Goal: Check status

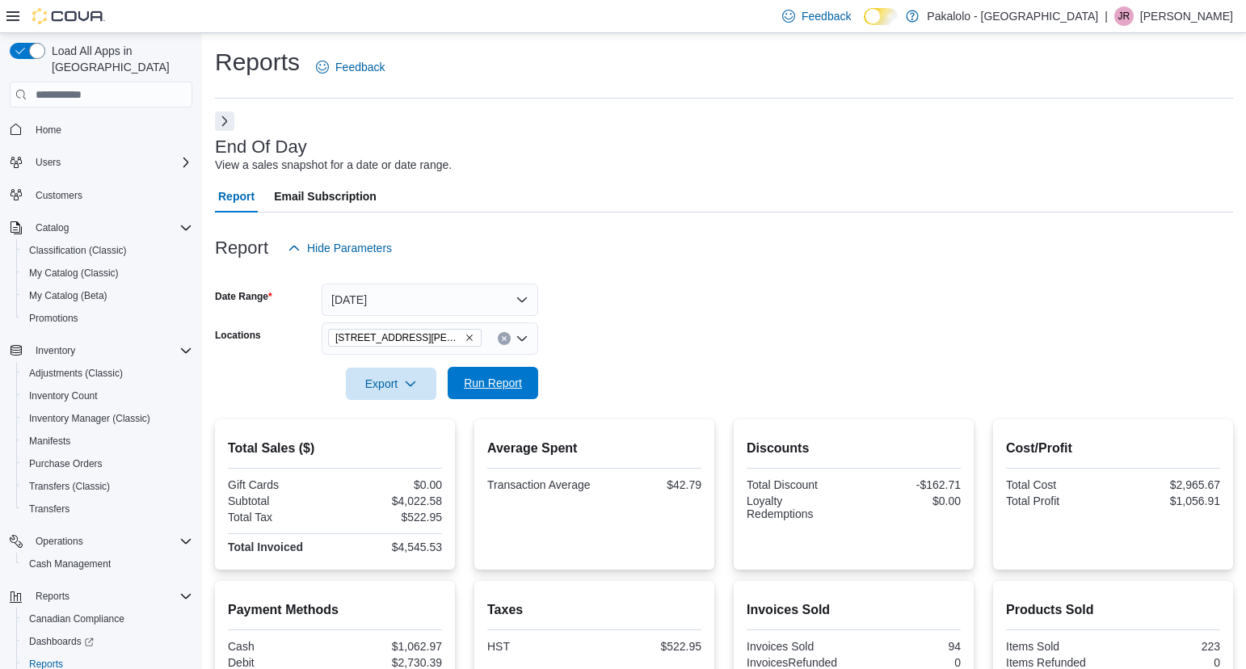
scroll to position [231, 0]
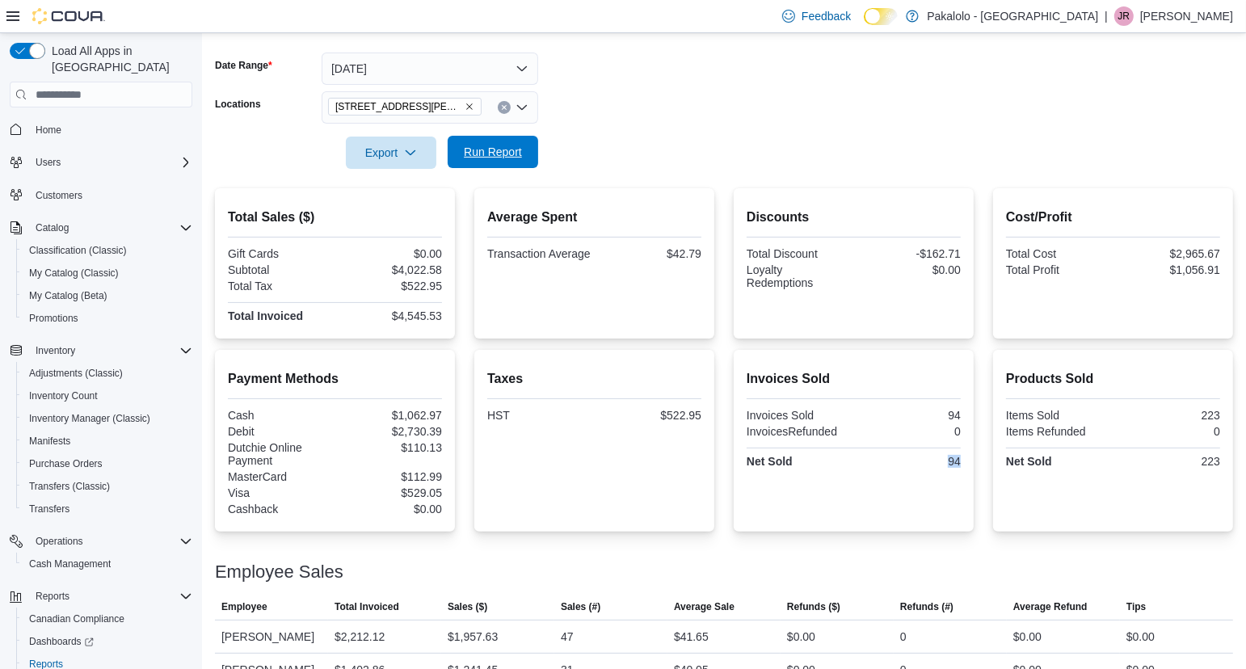
click at [515, 156] on span "Run Report" at bounding box center [493, 152] width 58 height 16
click at [523, 61] on button "[DATE]" at bounding box center [430, 69] width 217 height 32
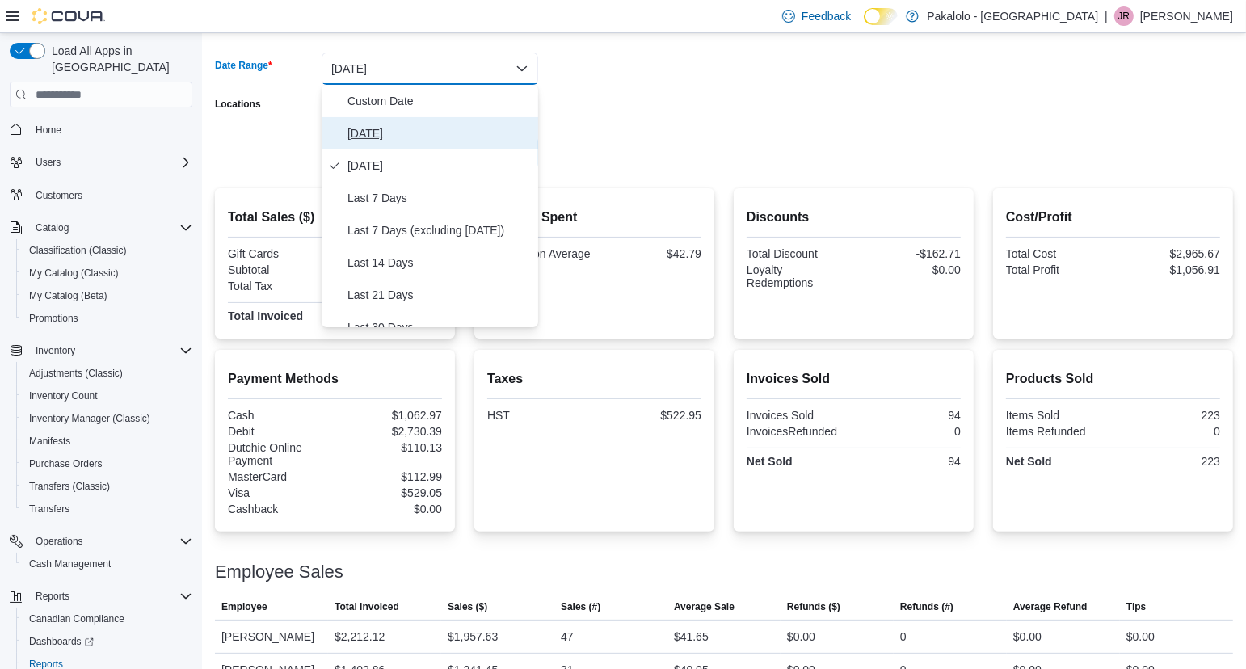
click at [371, 129] on span "[DATE]" at bounding box center [440, 133] width 184 height 19
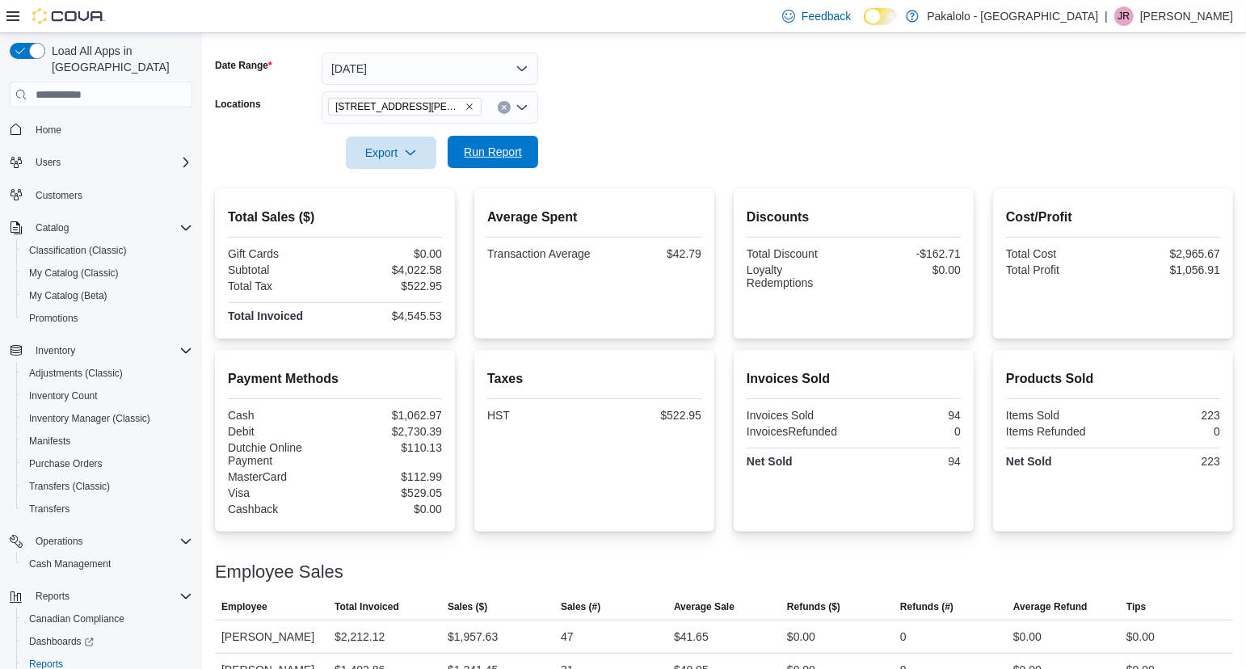
click at [500, 149] on span "Run Report" at bounding box center [493, 152] width 58 height 16
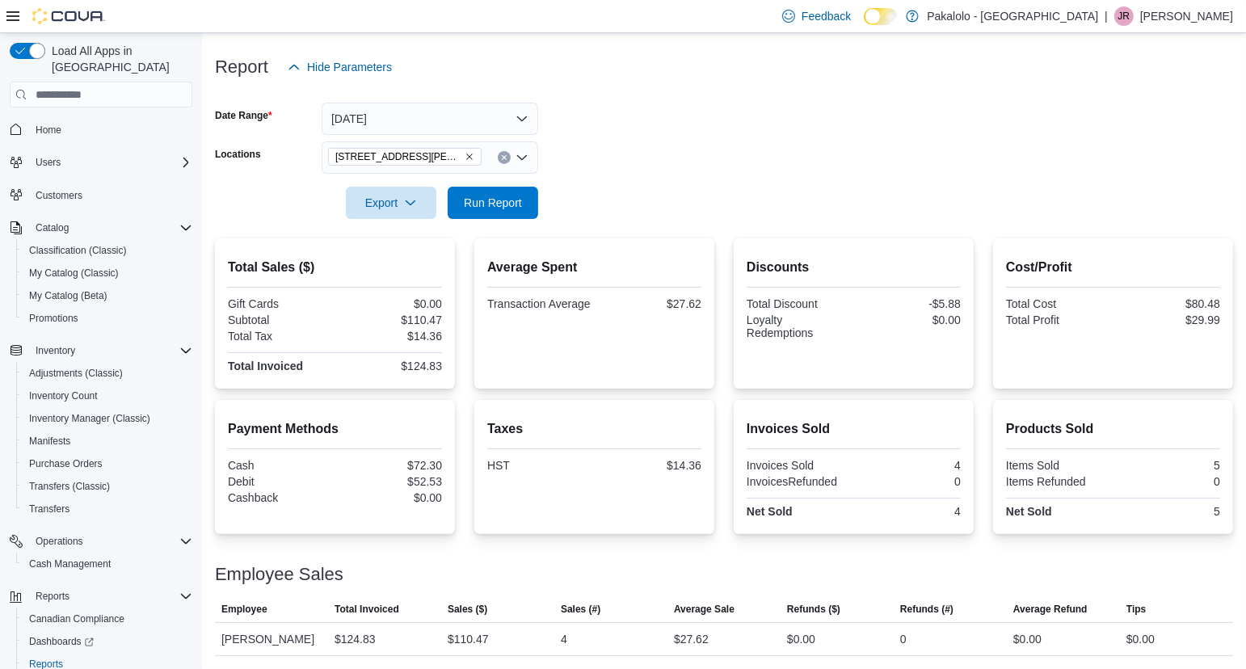
scroll to position [179, 0]
drag, startPoint x: 389, startPoint y: 364, endPoint x: 447, endPoint y: 364, distance: 58.2
click at [447, 364] on div "Total Sales ($) Gift Cards $0.00 Subtotal $110.47 Total Tax $14.36 Total Invoic…" at bounding box center [335, 315] width 240 height 150
copy div "$124.83"
drag, startPoint x: 1183, startPoint y: 323, endPoint x: 1225, endPoint y: 323, distance: 42.0
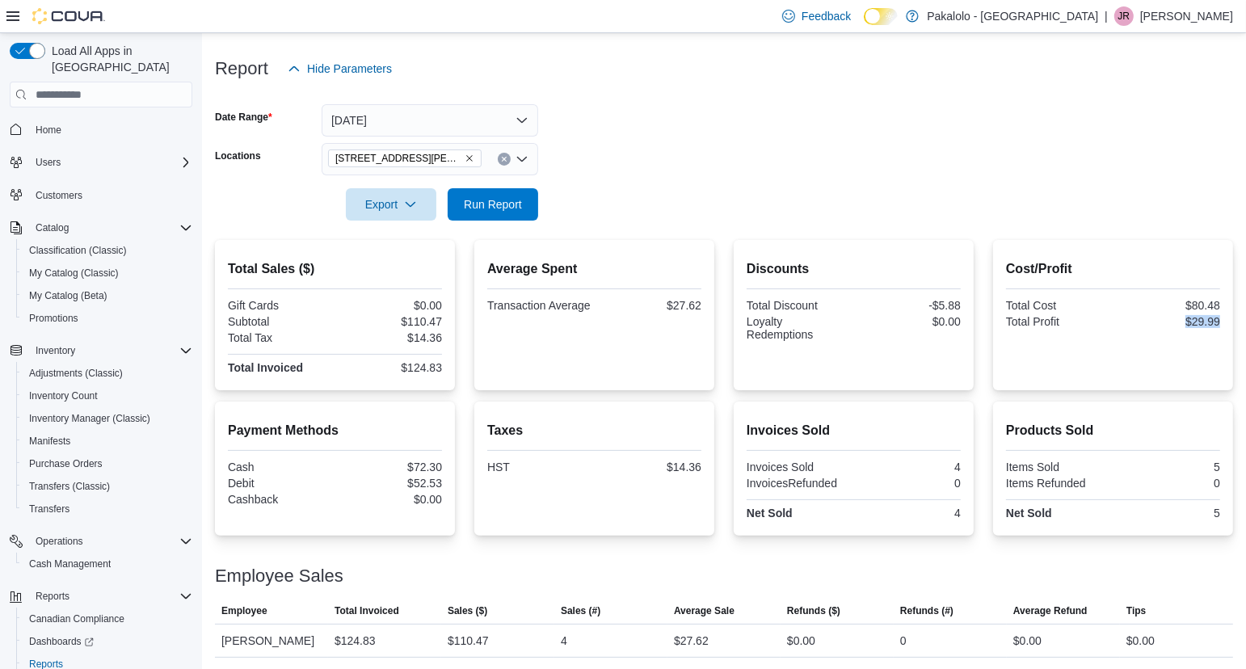
click at [1225, 323] on div "Cost/Profit Total Cost $80.48 Total Profit $29.99" at bounding box center [1113, 315] width 240 height 150
copy div "$29.99"
click at [690, 144] on form "Date Range [DATE] Locations [STREET_ADDRESS][PERSON_NAME] Export Run Report" at bounding box center [724, 153] width 1018 height 136
click at [513, 197] on span "Run Report" at bounding box center [493, 204] width 58 height 16
click at [507, 206] on span "Run Report" at bounding box center [493, 204] width 58 height 16
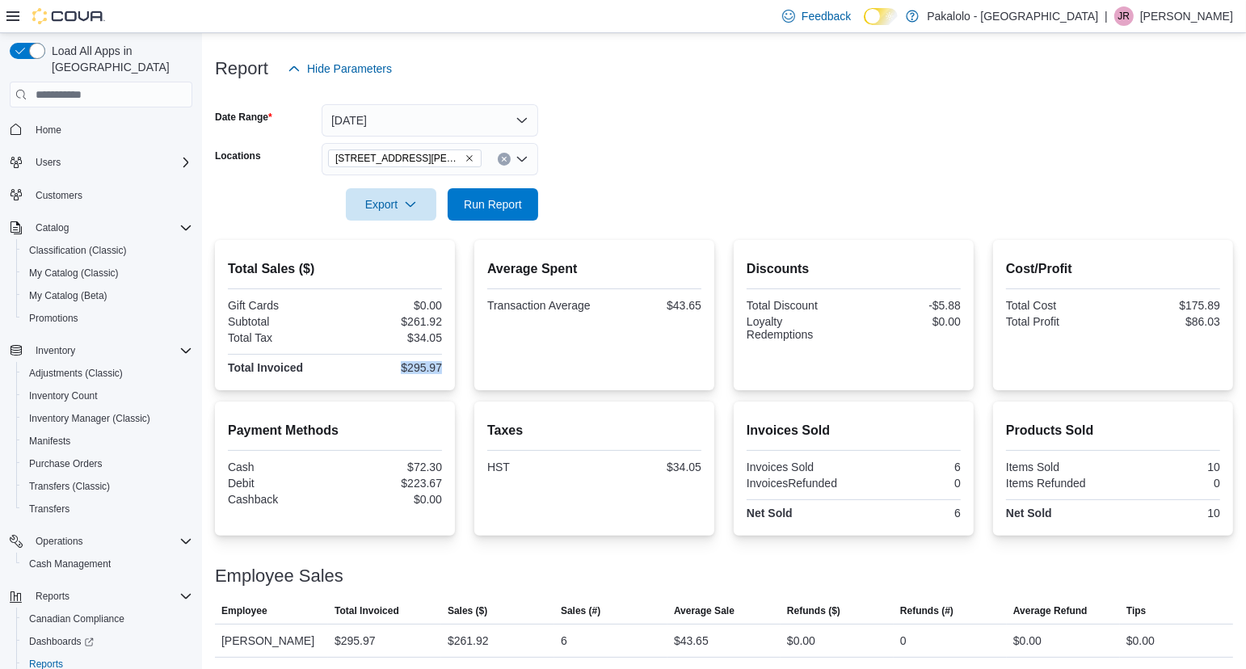
drag, startPoint x: 394, startPoint y: 369, endPoint x: 448, endPoint y: 366, distance: 54.2
click at [448, 366] on div "Total Sales ($) Gift Cards $0.00 Subtotal $261.92 Total Tax $34.05 Total Invoic…" at bounding box center [335, 315] width 240 height 150
copy div "$295.97"
drag, startPoint x: 923, startPoint y: 310, endPoint x: 965, endPoint y: 308, distance: 42.1
click at [965, 308] on div "Discounts Total Discount -$5.88 Loyalty Redemptions $0.00" at bounding box center [854, 315] width 240 height 150
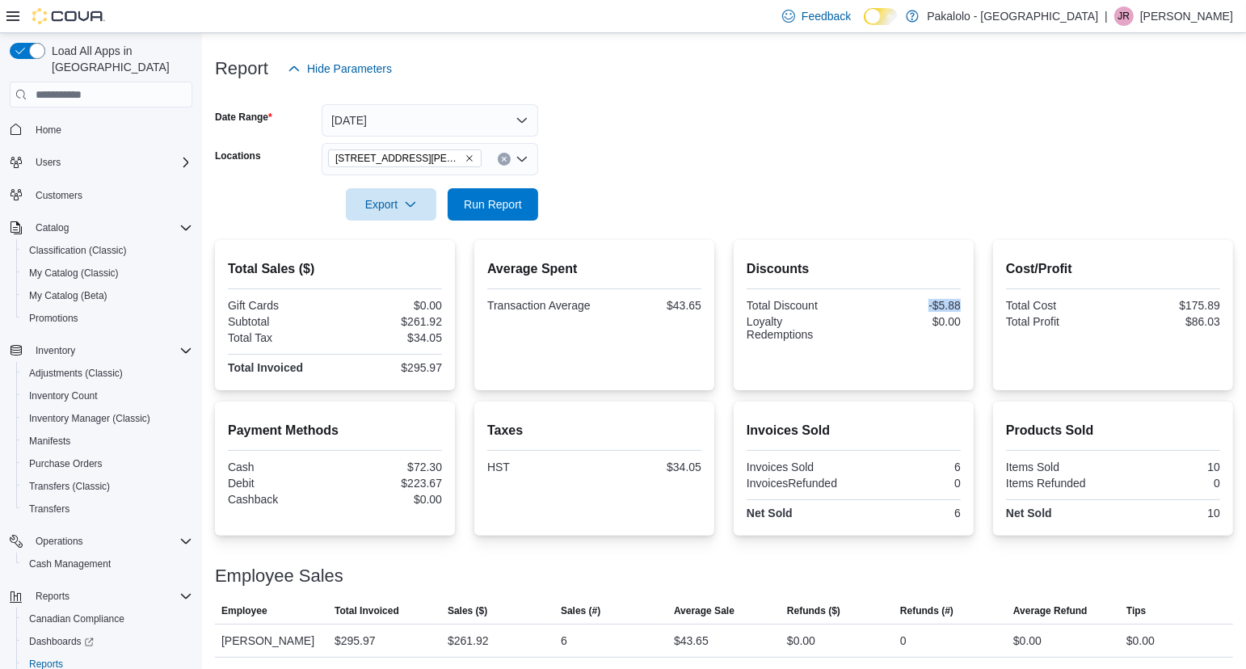
copy div "-$5.88"
drag, startPoint x: 1174, startPoint y: 320, endPoint x: 1229, endPoint y: 319, distance: 55.0
click at [1229, 319] on div "Cost/Profit Total Cost $175.89 Total Profit $86.03" at bounding box center [1113, 315] width 240 height 150
copy div "$86.03"
click at [687, 210] on form "Date Range [DATE] Locations [STREET_ADDRESS][PERSON_NAME] Export Run Report" at bounding box center [724, 153] width 1018 height 136
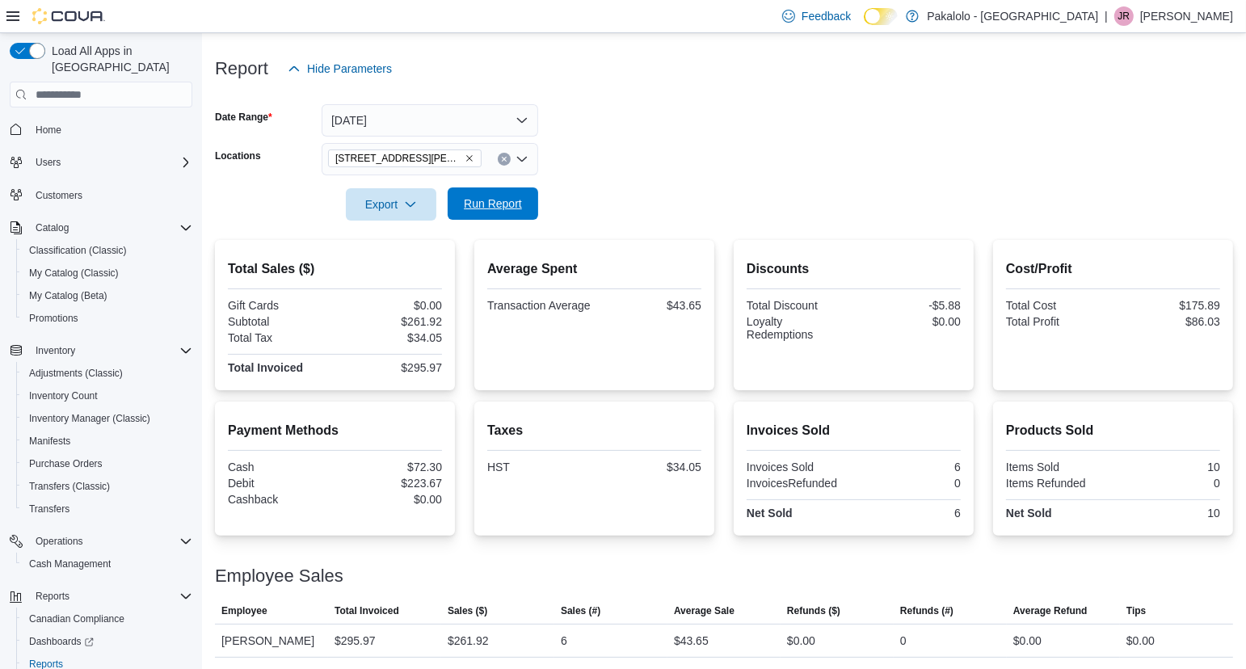
click at [499, 208] on span "Run Report" at bounding box center [493, 204] width 58 height 16
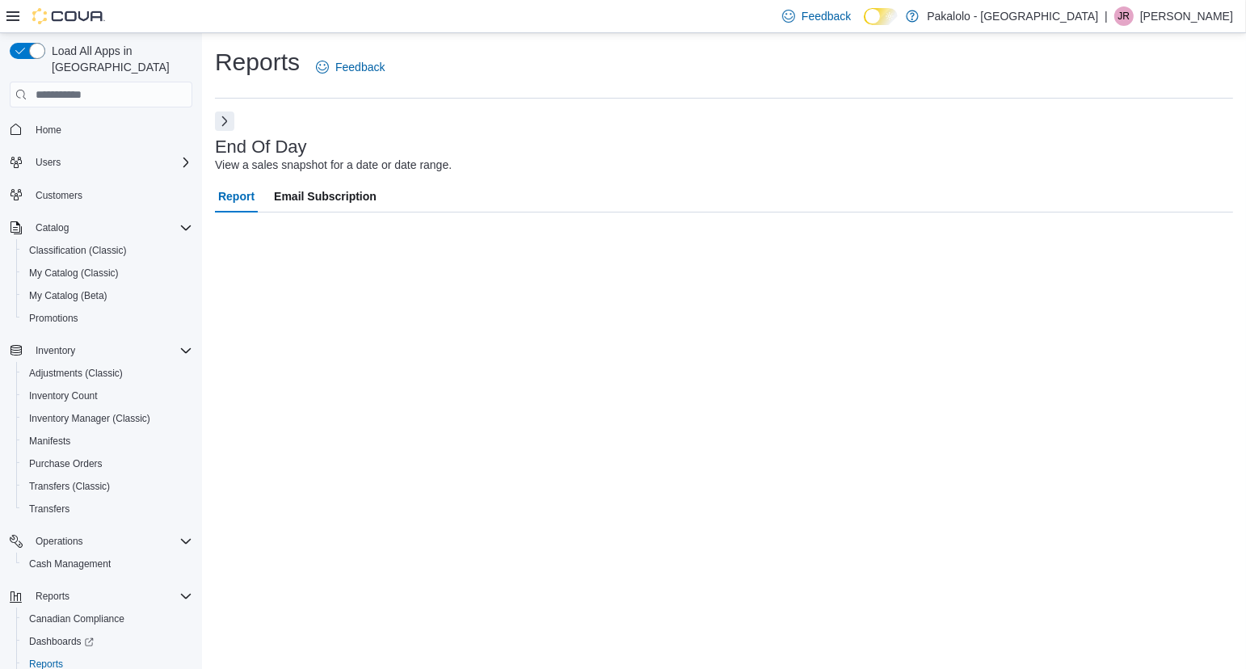
scroll to position [0, 0]
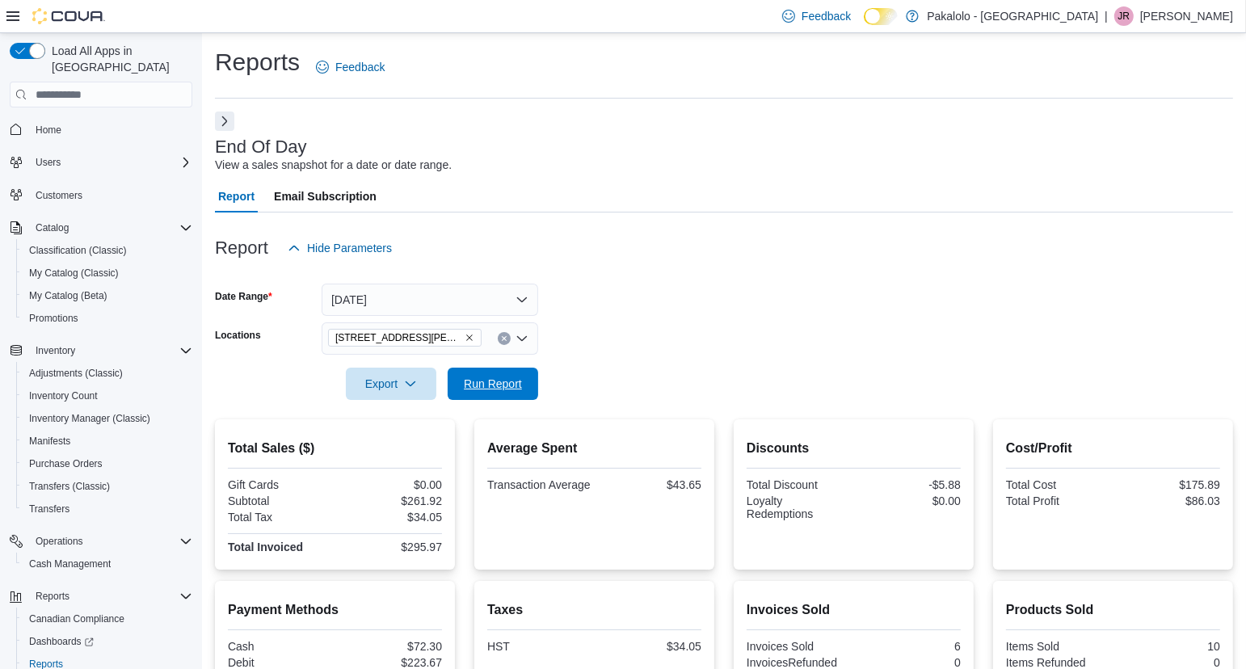
click at [519, 383] on span "Run Report" at bounding box center [493, 384] width 58 height 16
